Goal: Information Seeking & Learning: Understand process/instructions

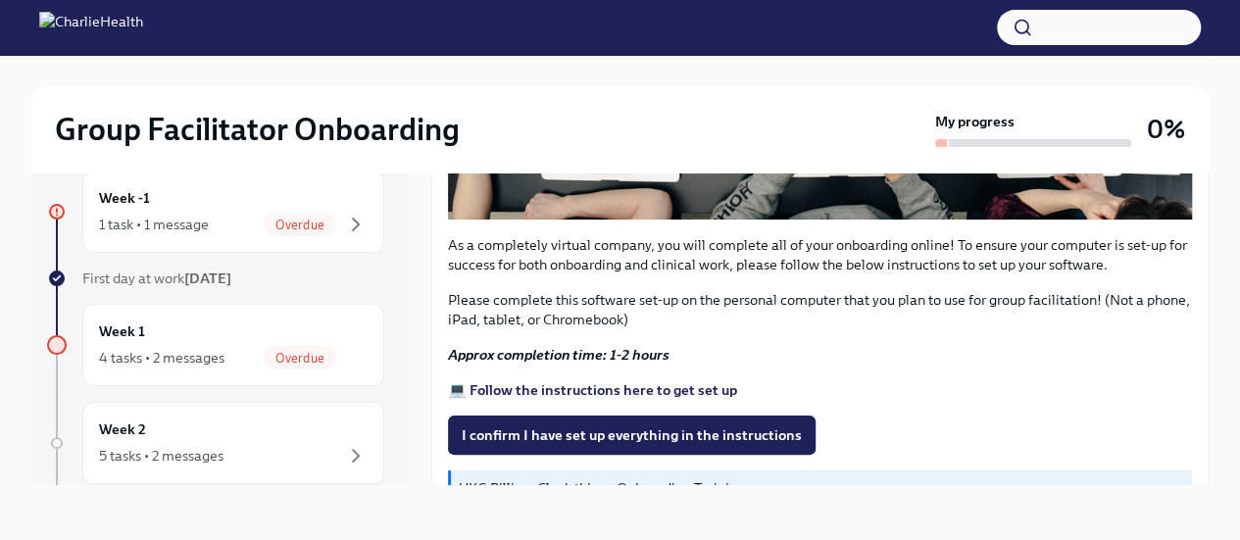
scroll to position [662, 0]
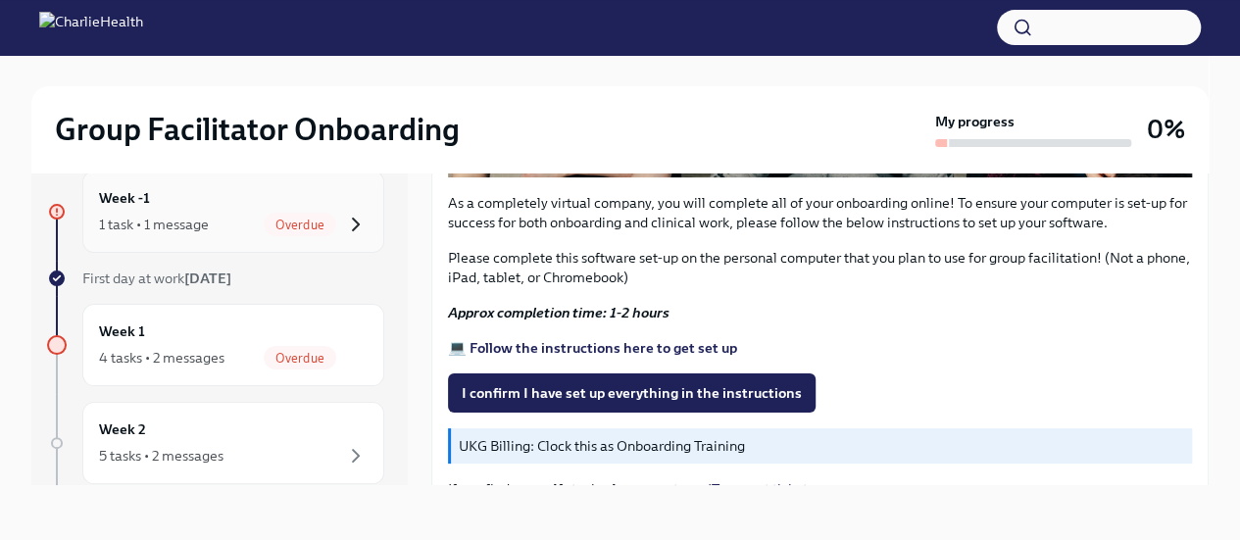
click at [344, 223] on icon "button" at bounding box center [356, 225] width 24 height 24
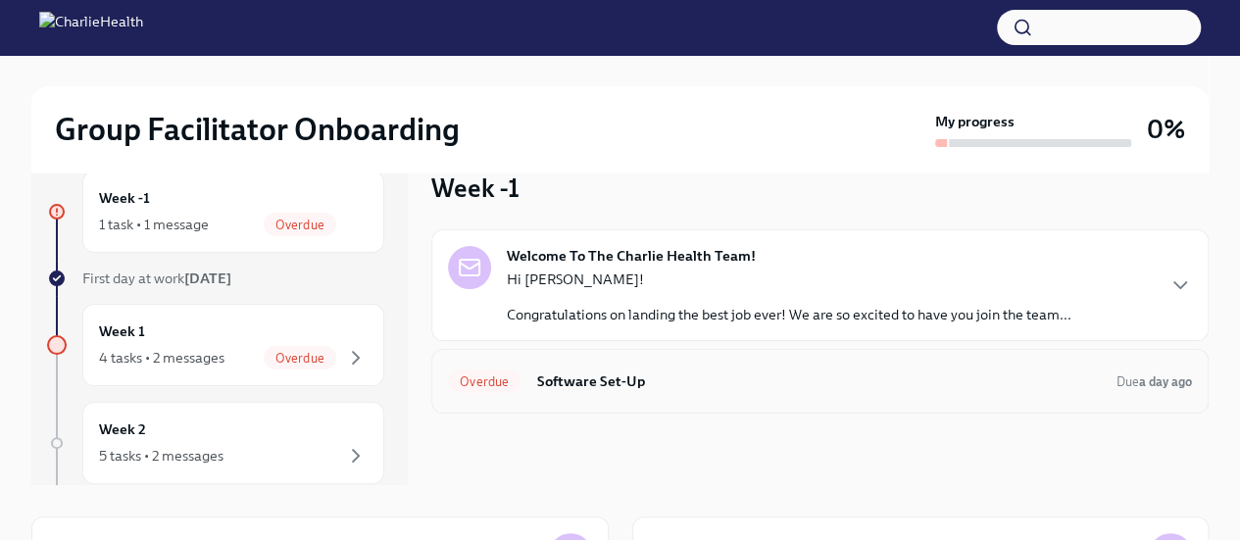
click at [598, 385] on h6 "Software Set-Up" at bounding box center [818, 382] width 565 height 22
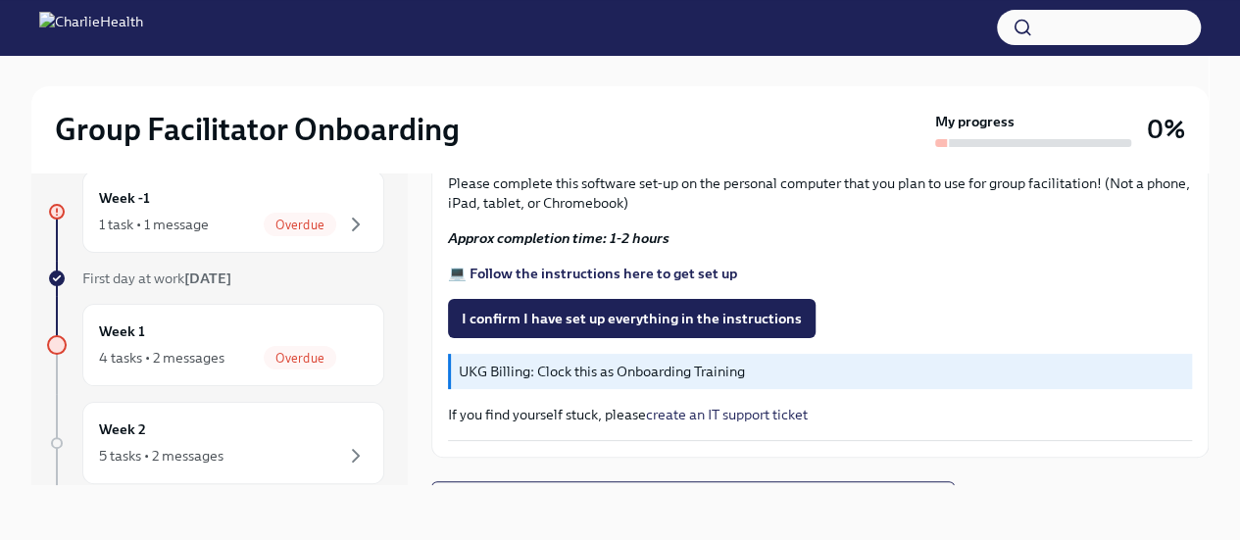
scroll to position [760, 0]
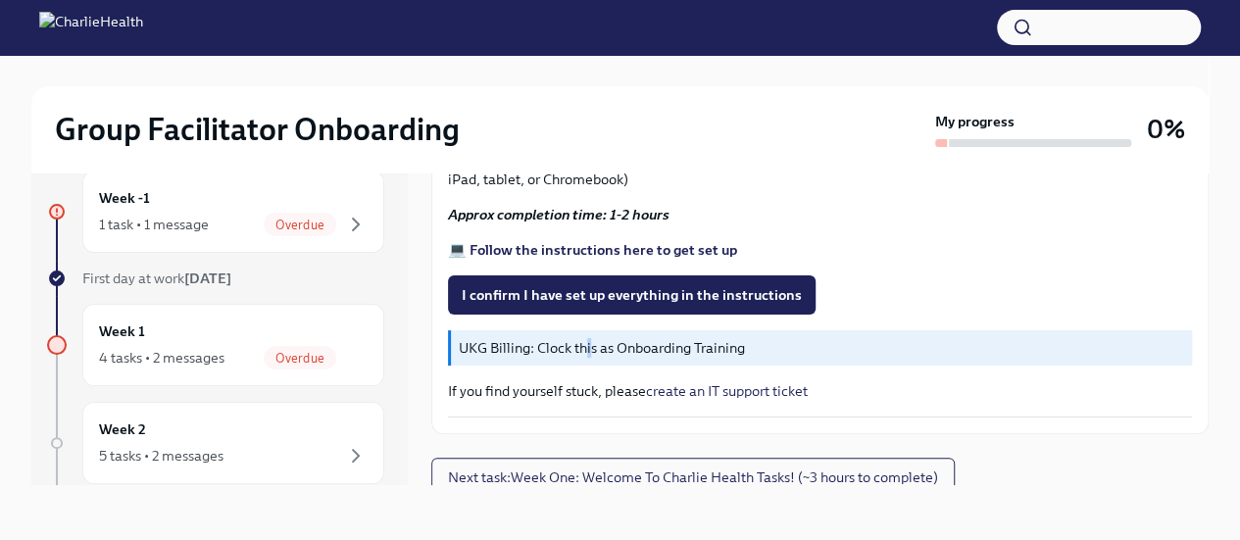
click at [588, 340] on p "UKG Billing: Clock this as Onboarding Training" at bounding box center [822, 348] width 726 height 20
click at [643, 338] on p "UKG Billing: Clock this as Onboarding Training" at bounding box center [822, 348] width 726 height 20
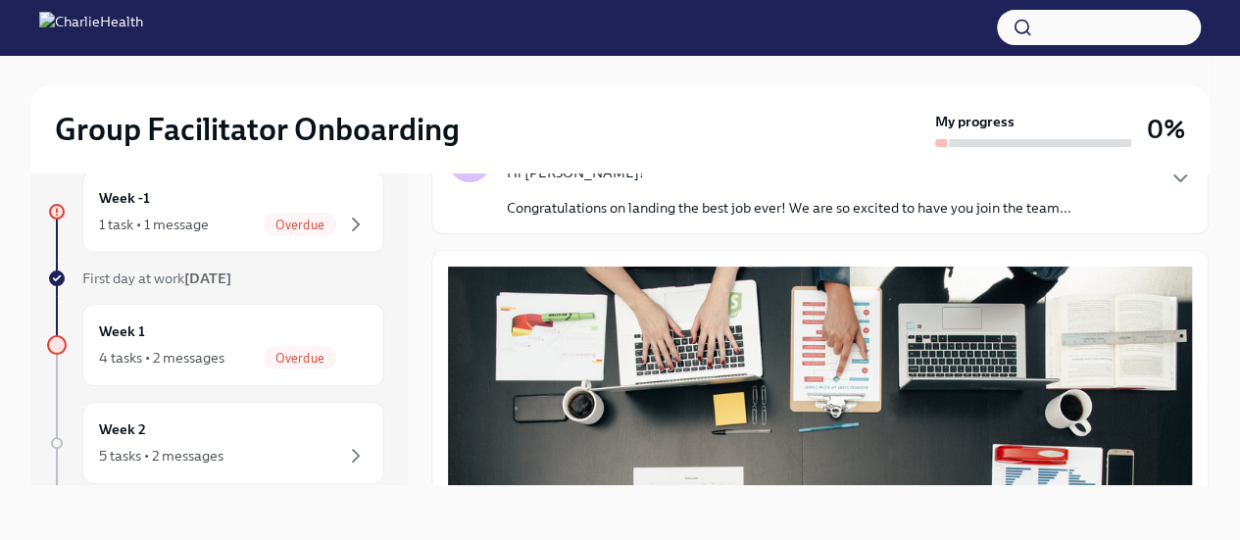
scroll to position [0, 0]
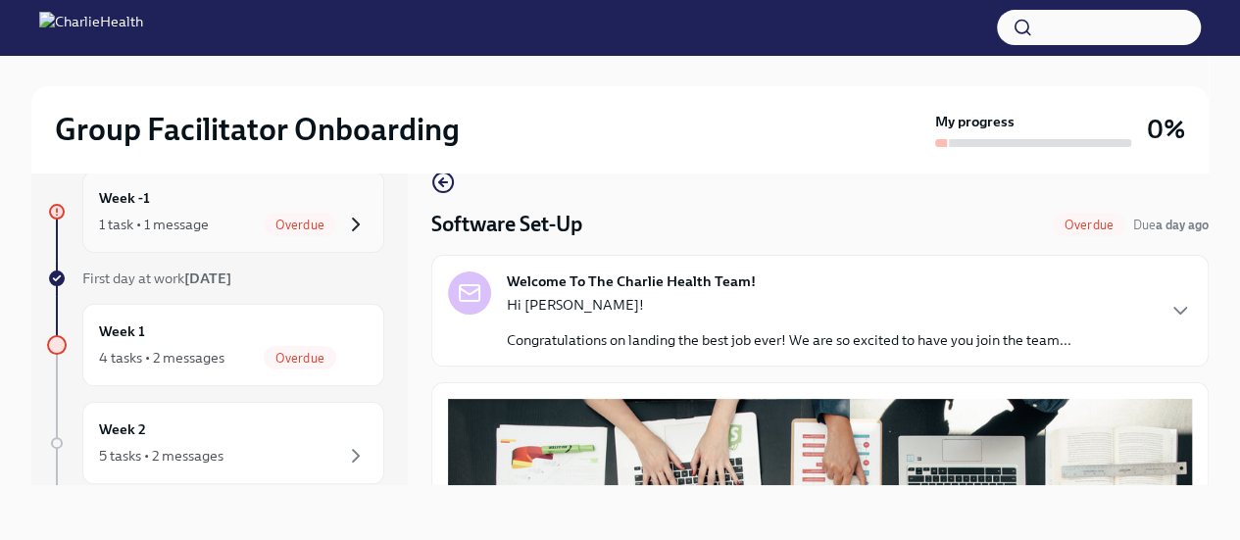
click at [344, 223] on icon "button" at bounding box center [356, 225] width 24 height 24
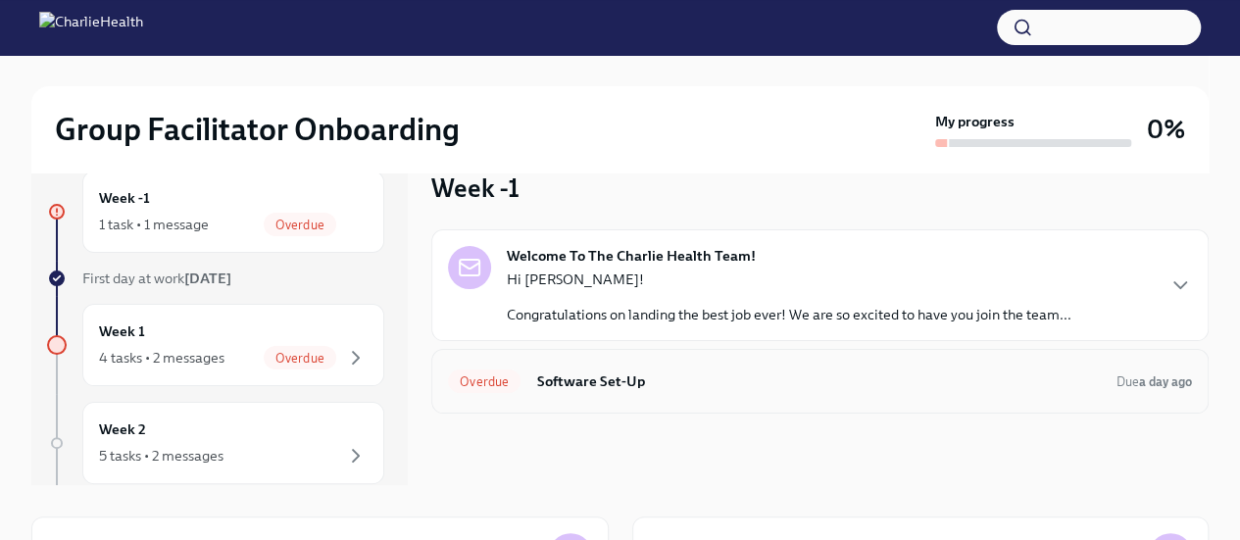
click at [615, 385] on h6 "Software Set-Up" at bounding box center [818, 382] width 565 height 22
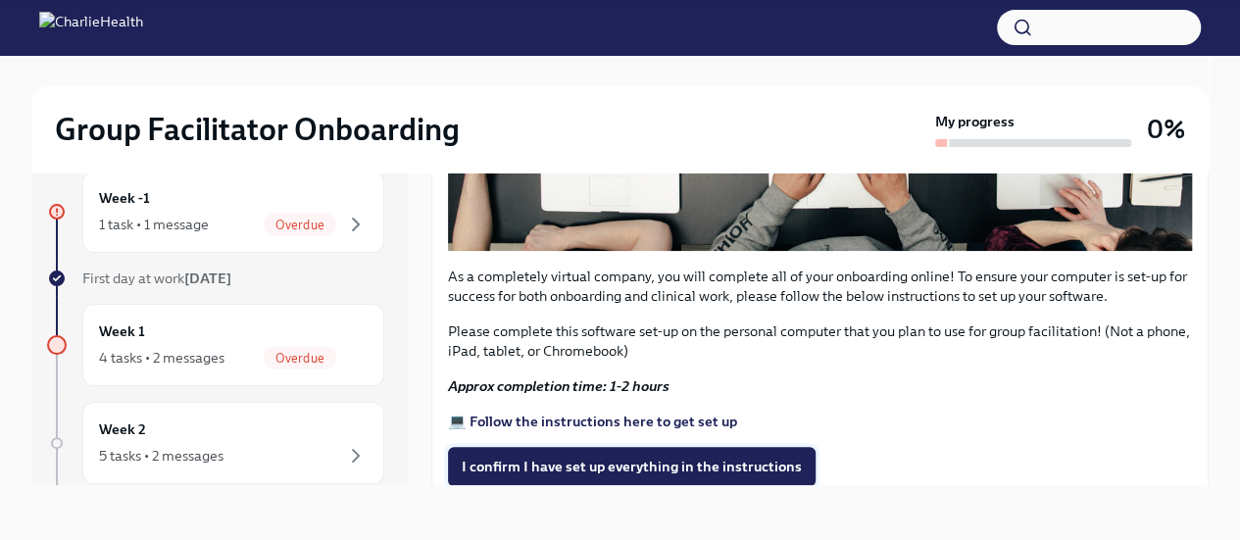
scroll to position [686, 0]
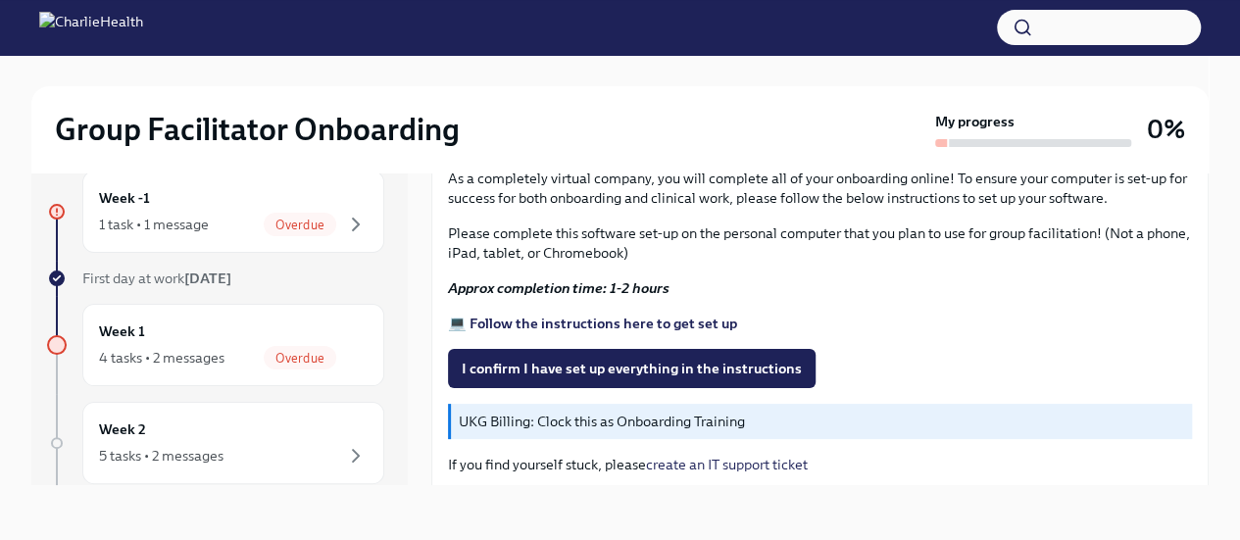
click at [642, 315] on strong "💻 Follow the instructions here to get set up" at bounding box center [592, 324] width 289 height 18
